Goal: Information Seeking & Learning: Learn about a topic

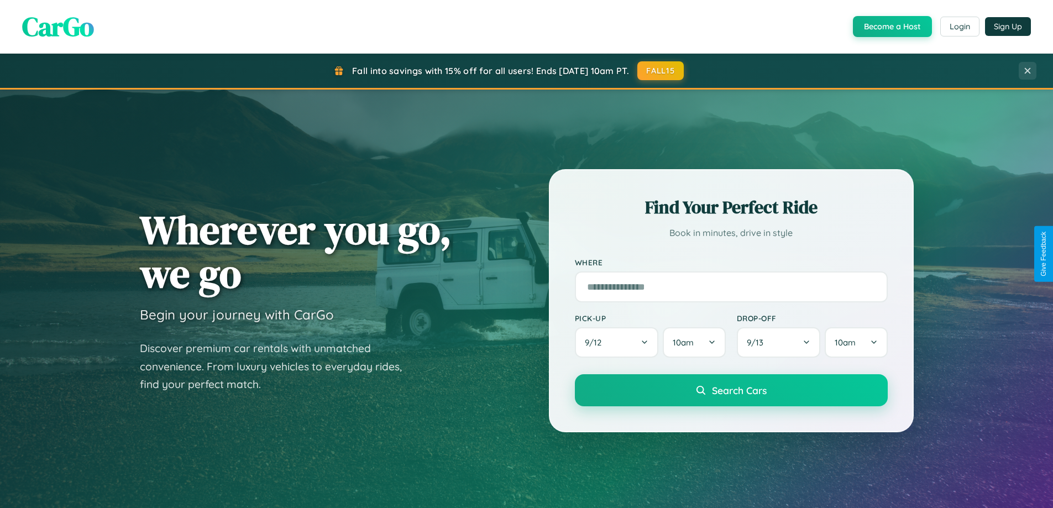
scroll to position [2126, 0]
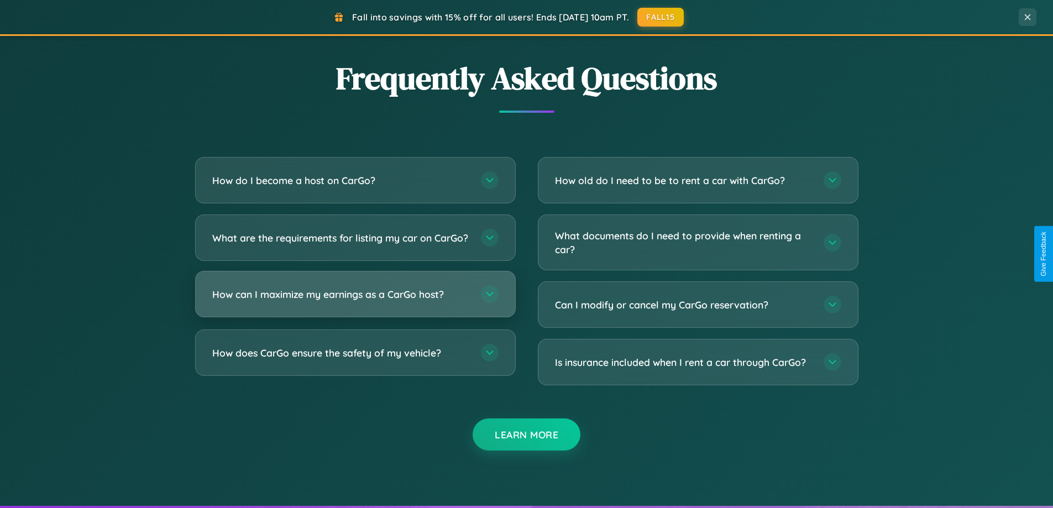
click at [355, 301] on h3 "How can I maximize my earnings as a CarGo host?" at bounding box center [340, 294] width 257 height 14
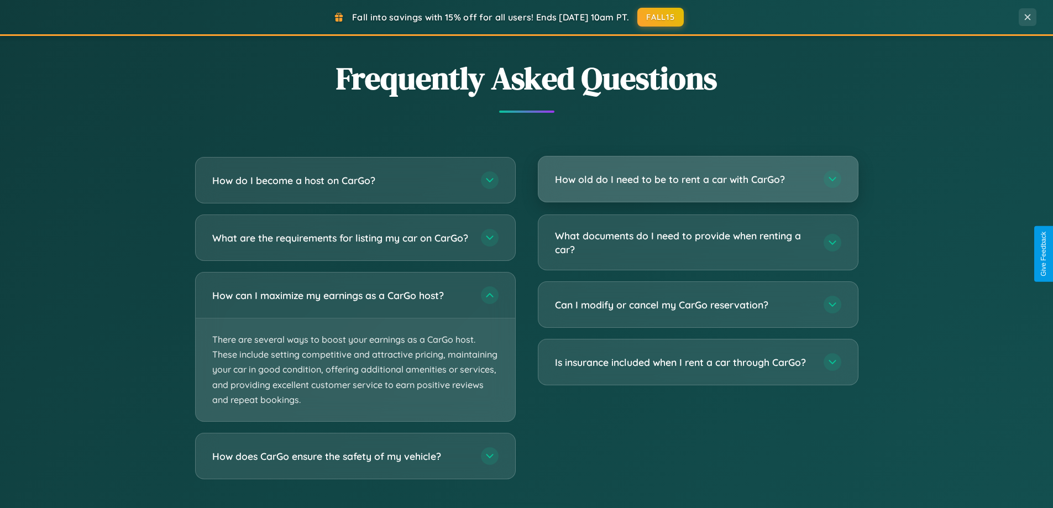
click at [697, 180] on h3 "How old do I need to be to rent a car with CarGo?" at bounding box center [683, 179] width 257 height 14
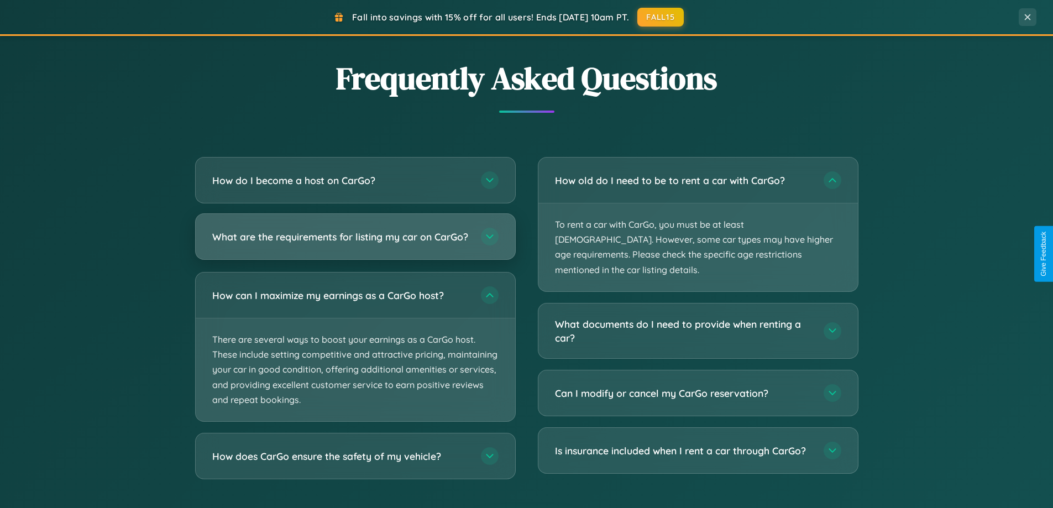
click at [355, 241] on h3 "What are the requirements for listing my car on CarGo?" at bounding box center [340, 237] width 257 height 14
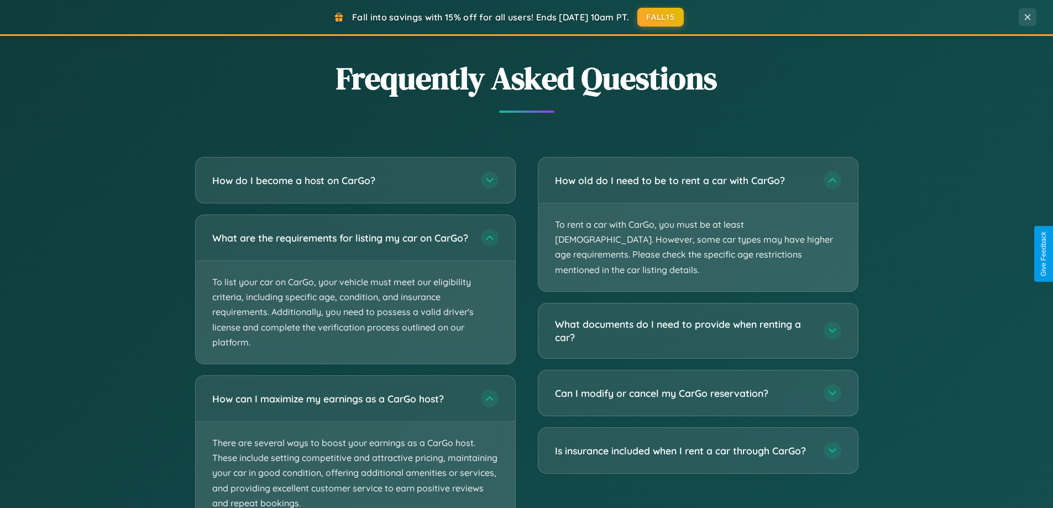
scroll to position [0, 0]
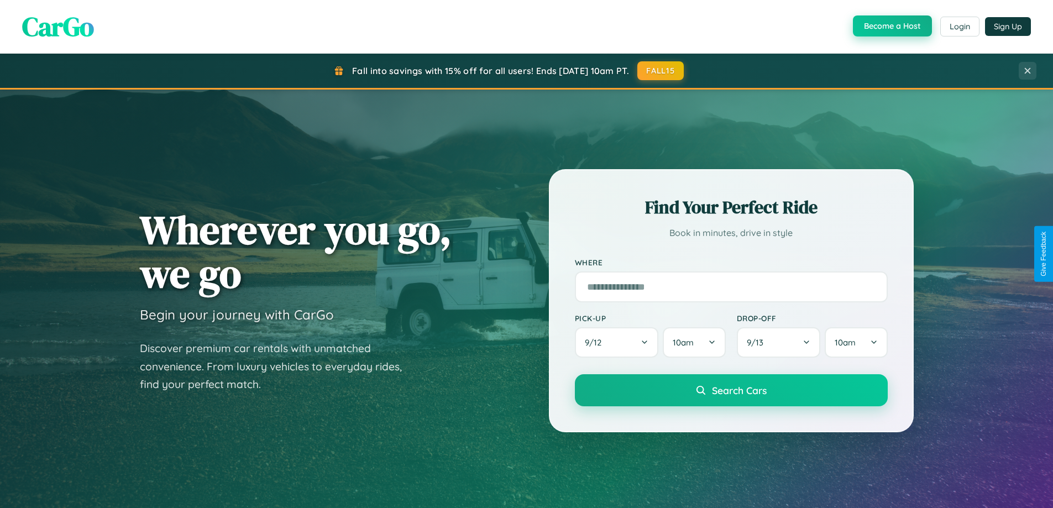
click at [891, 27] on button "Become a Host" at bounding box center [892, 25] width 79 height 21
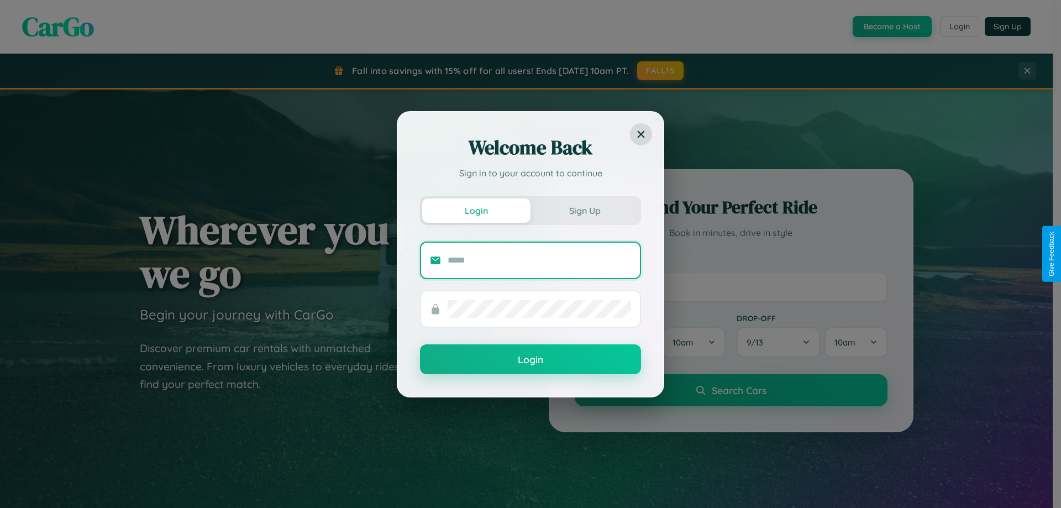
click at [539, 260] on input "text" at bounding box center [539, 260] width 183 height 18
type input "**********"
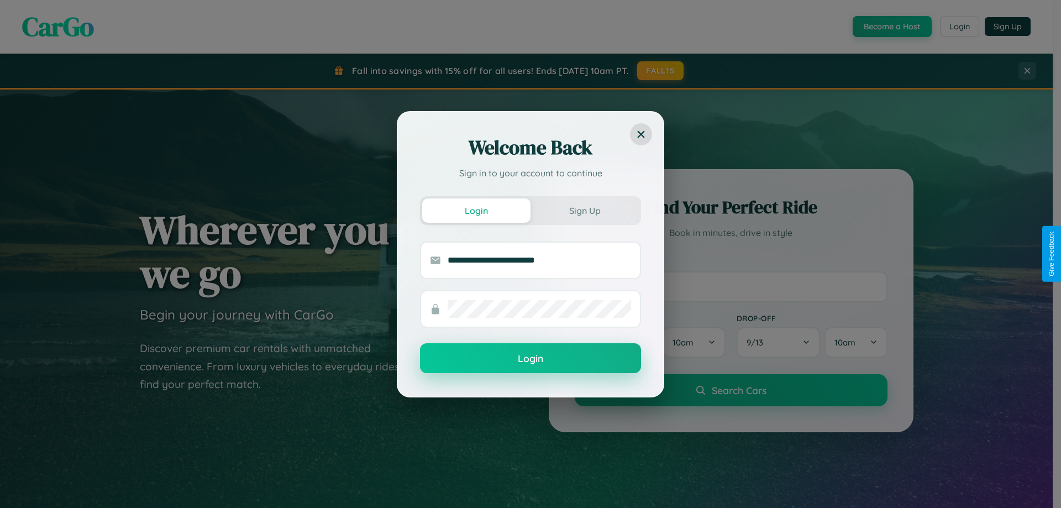
click at [530, 359] on button "Login" at bounding box center [530, 358] width 221 height 30
